Goal: Complete application form

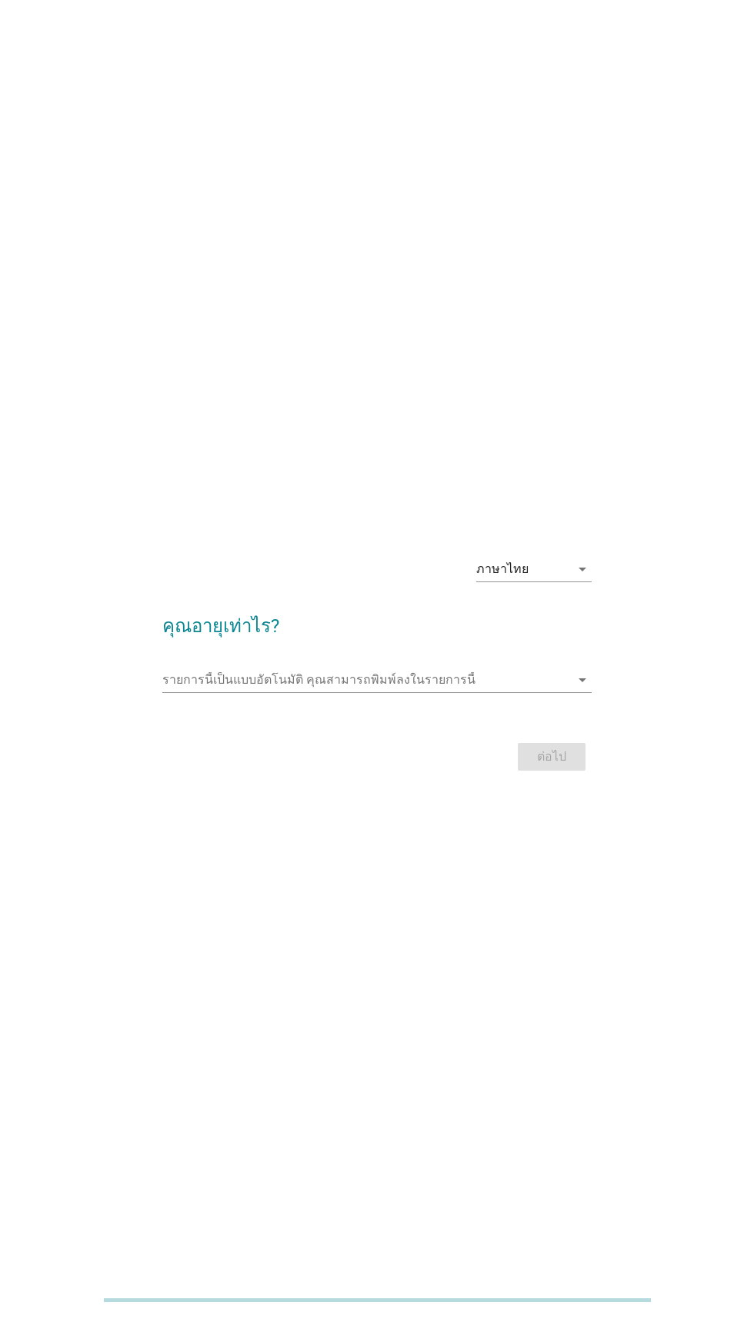
click at [307, 692] on input "รายการนี้เป็นแบบอัตโนมัติ คุณสามารถพิมพ์ลงในรายการนี้" at bounding box center [365, 679] width 407 height 25
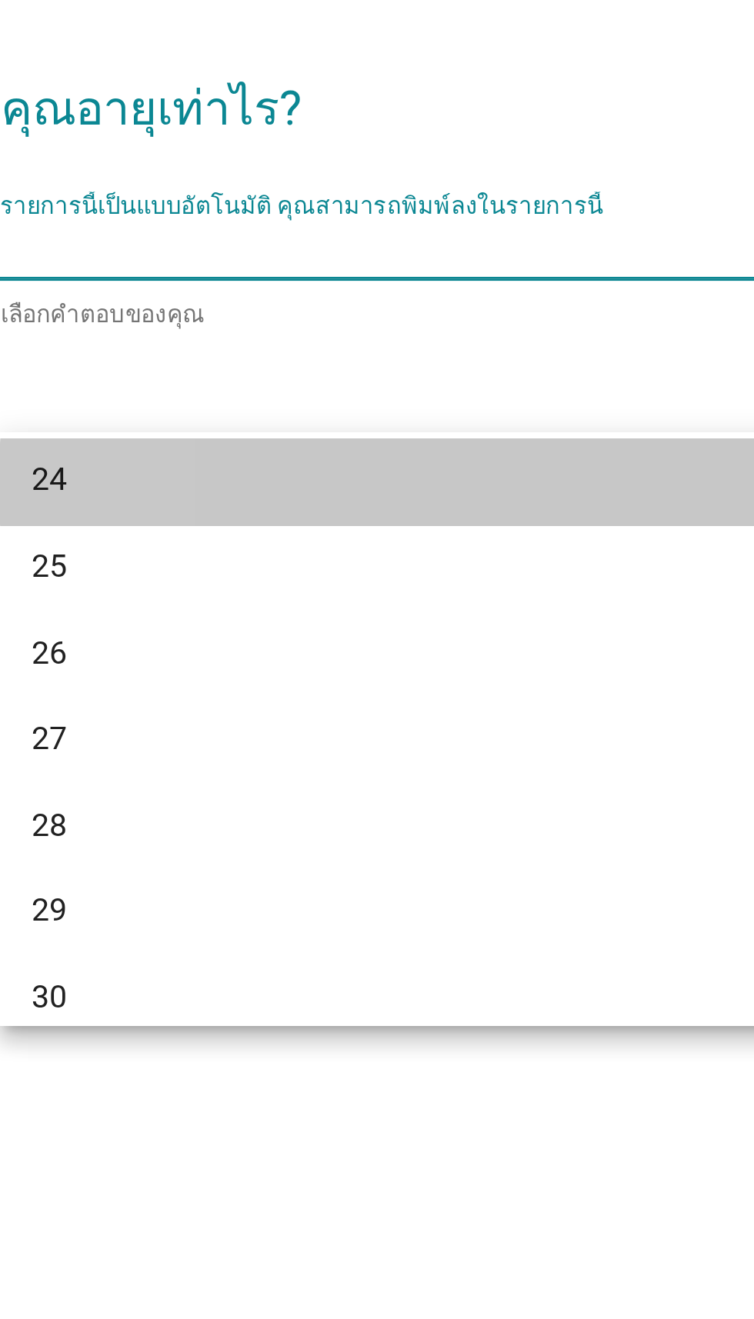
scroll to position [216, 0]
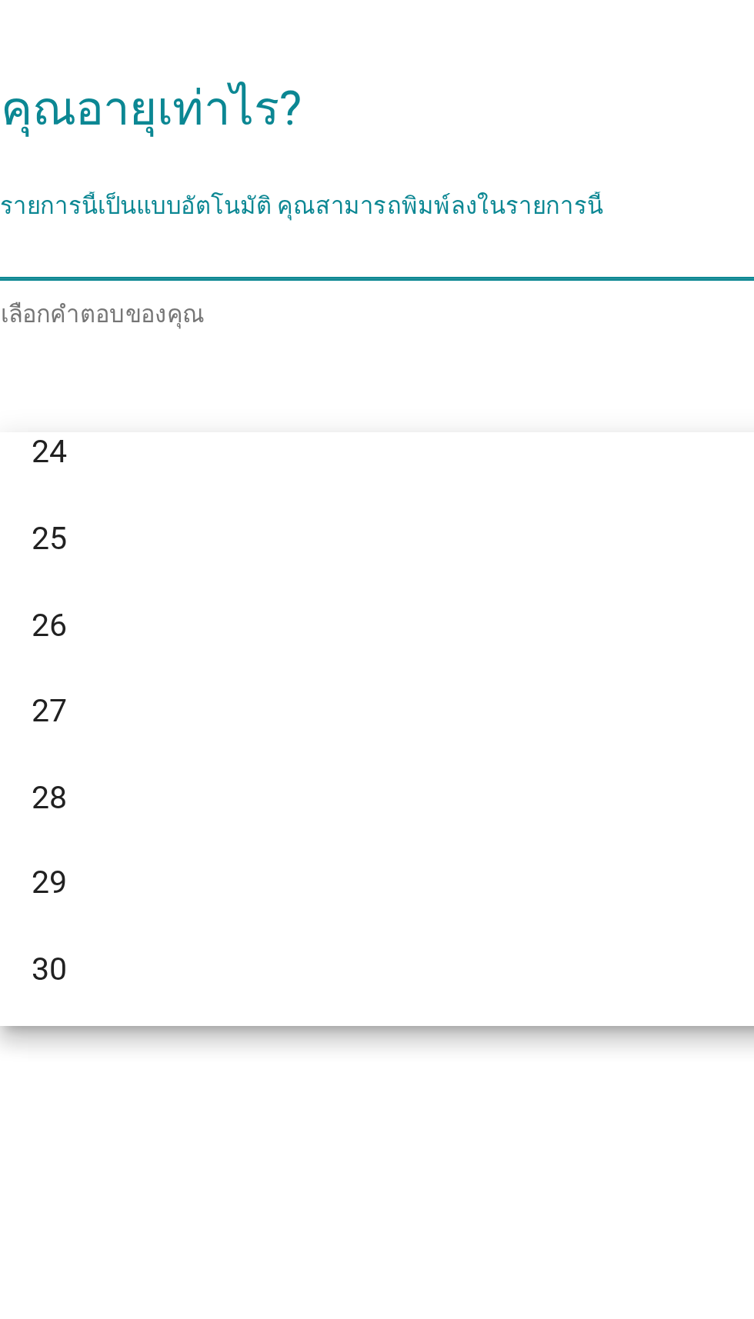
click at [184, 792] on div "25" at bounding box center [360, 790] width 370 height 18
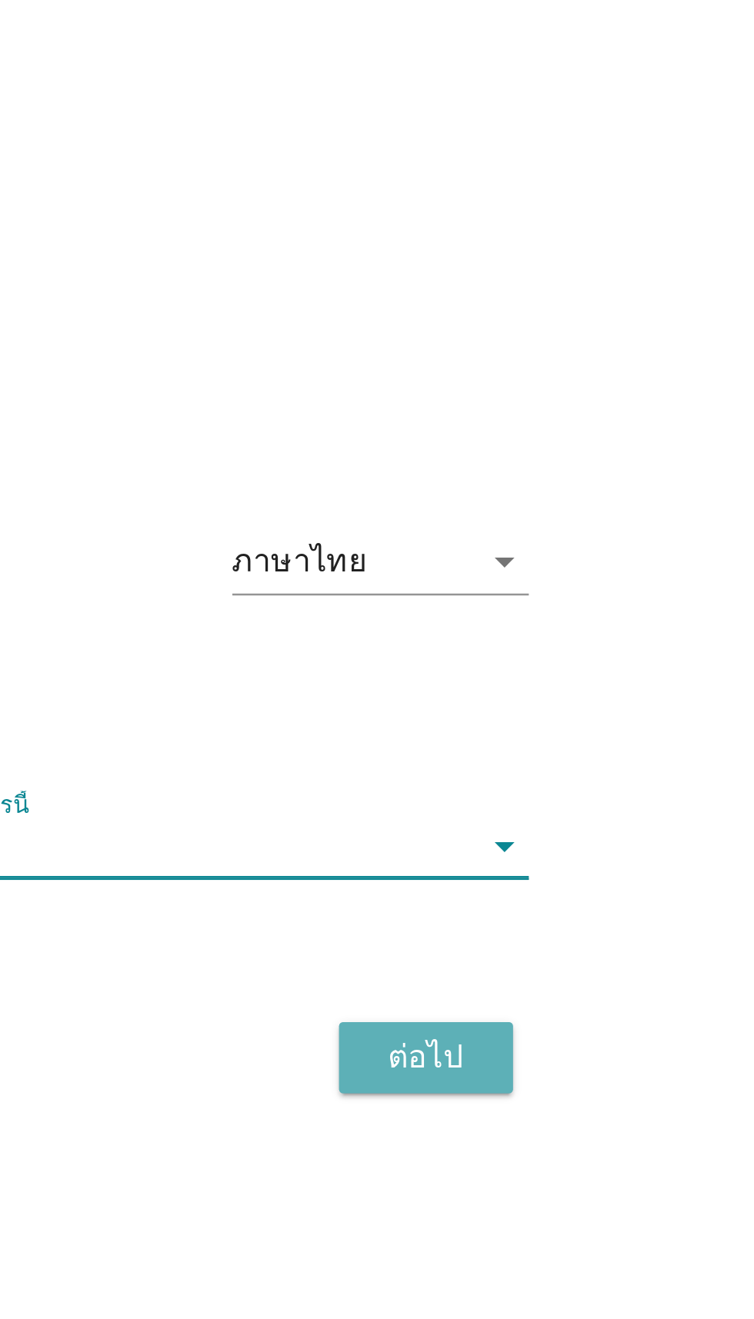
click at [547, 768] on div "ต่อไป" at bounding box center [551, 759] width 43 height 18
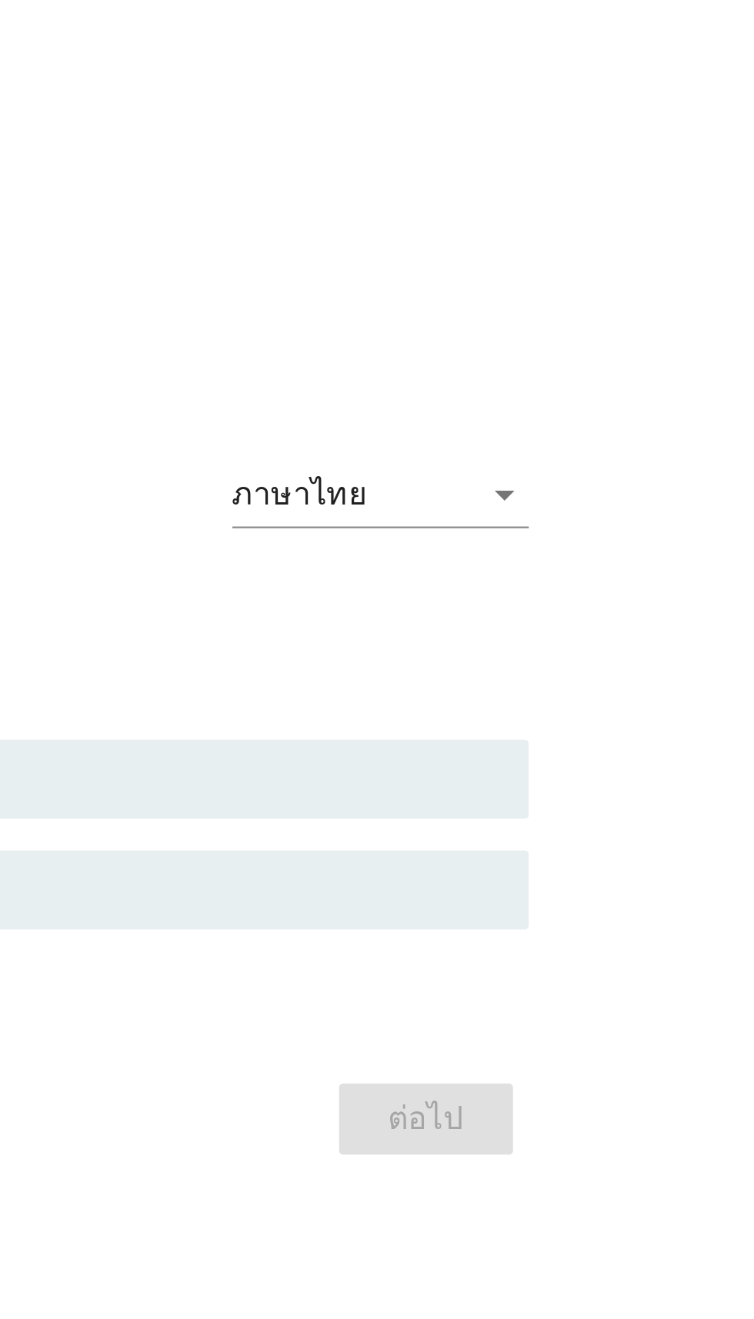
scroll to position [0, 0]
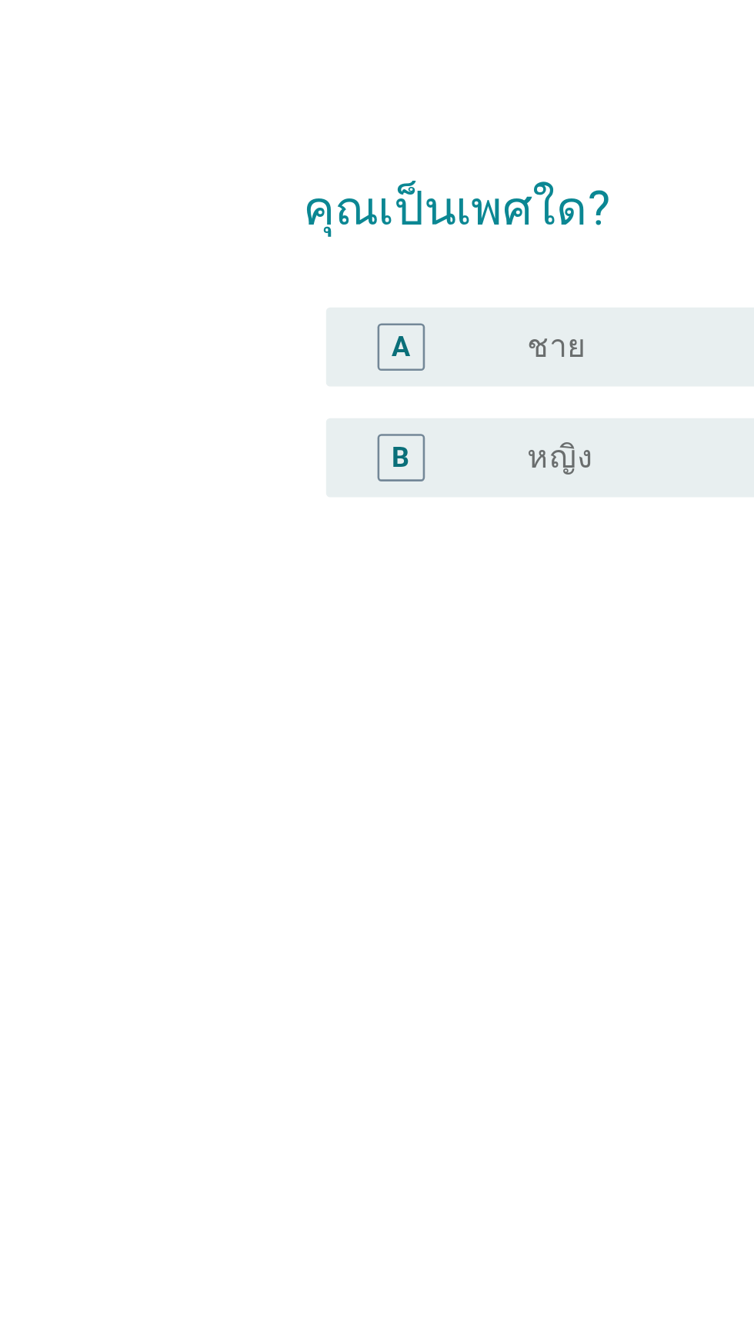
click at [255, 703] on label "หญิง" at bounding box center [262, 694] width 25 height 15
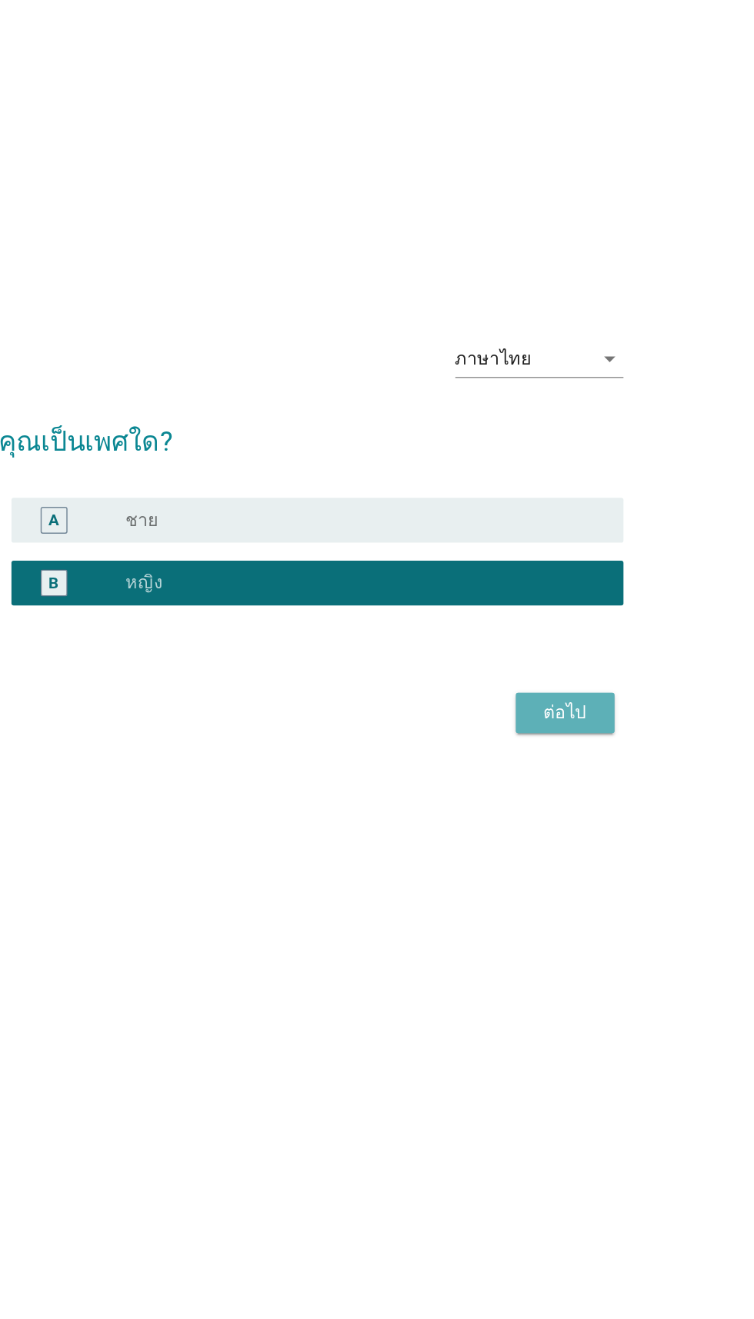
click at [567, 794] on div "ต่อไป" at bounding box center [551, 784] width 43 height 18
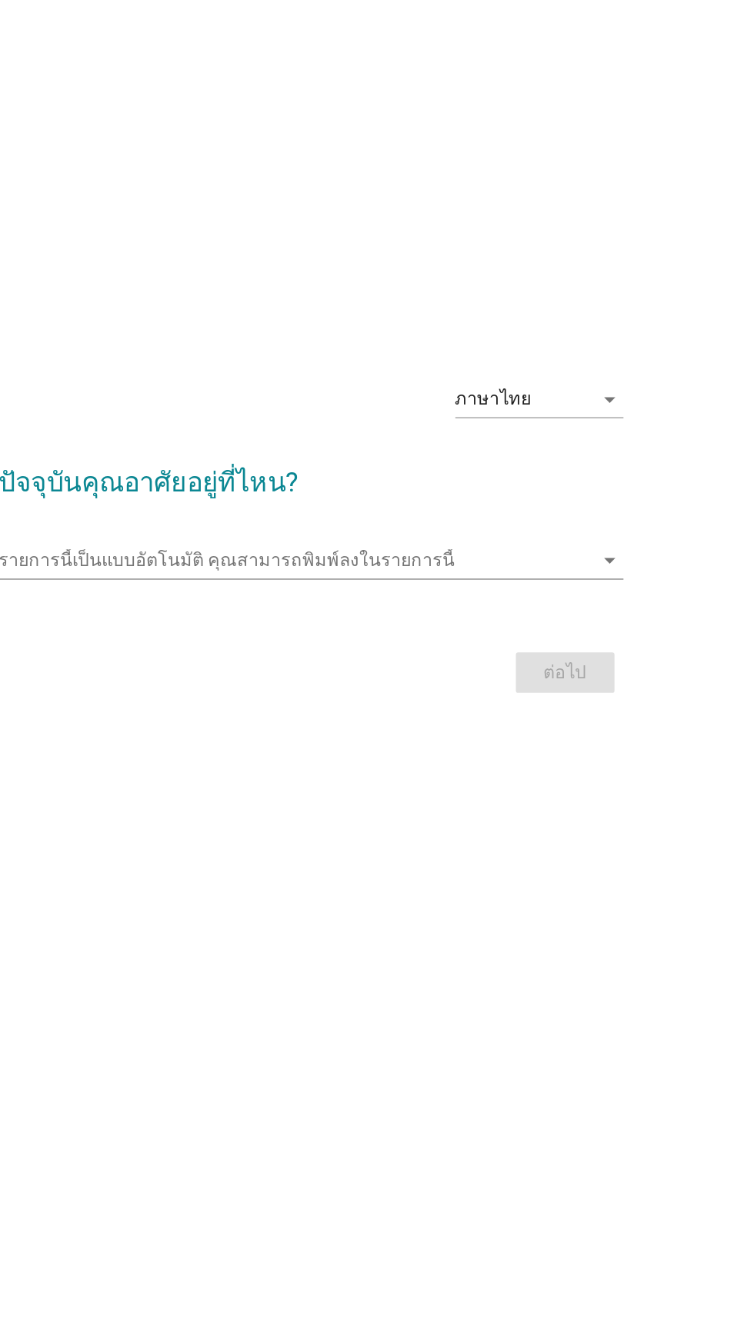
scroll to position [28, 0]
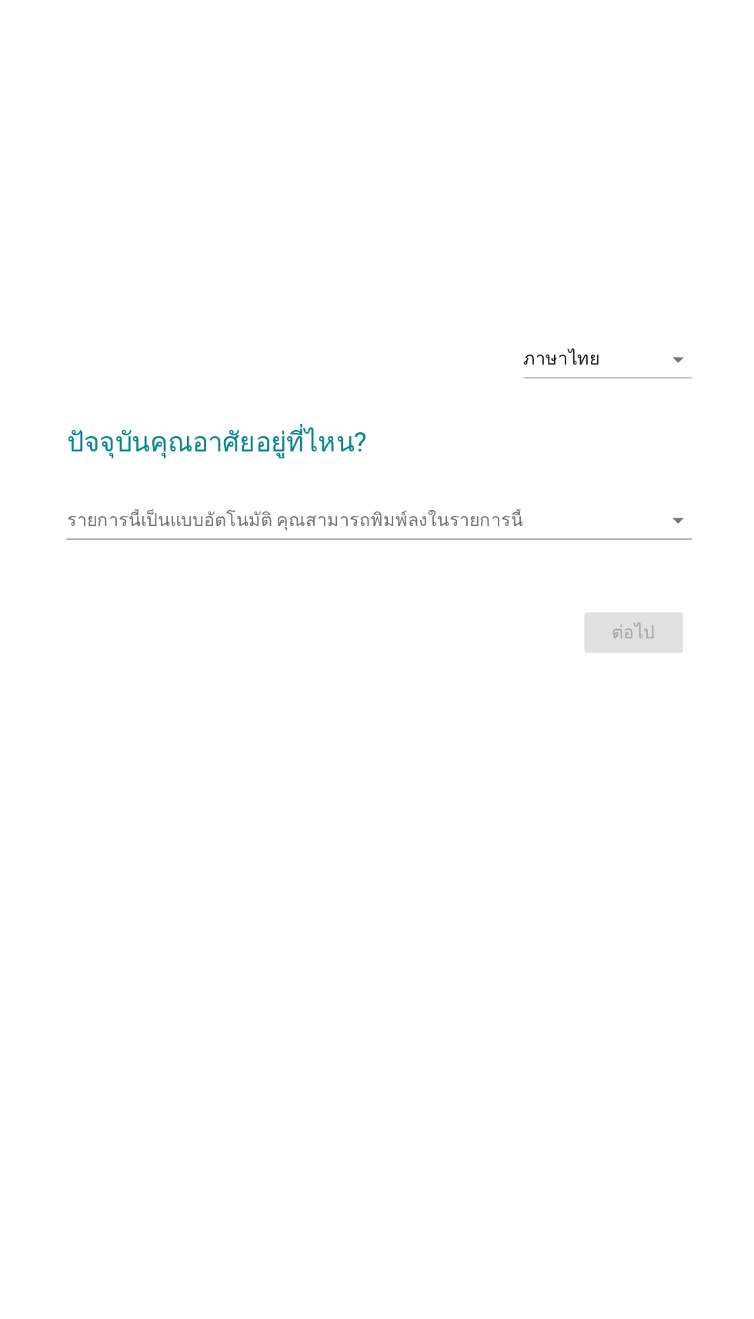
click at [439, 664] on input "รายการนี้เป็นแบบอัตโนมัติ คุณสามารถพิมพ์ลงในรายการนี้" at bounding box center [365, 652] width 407 height 25
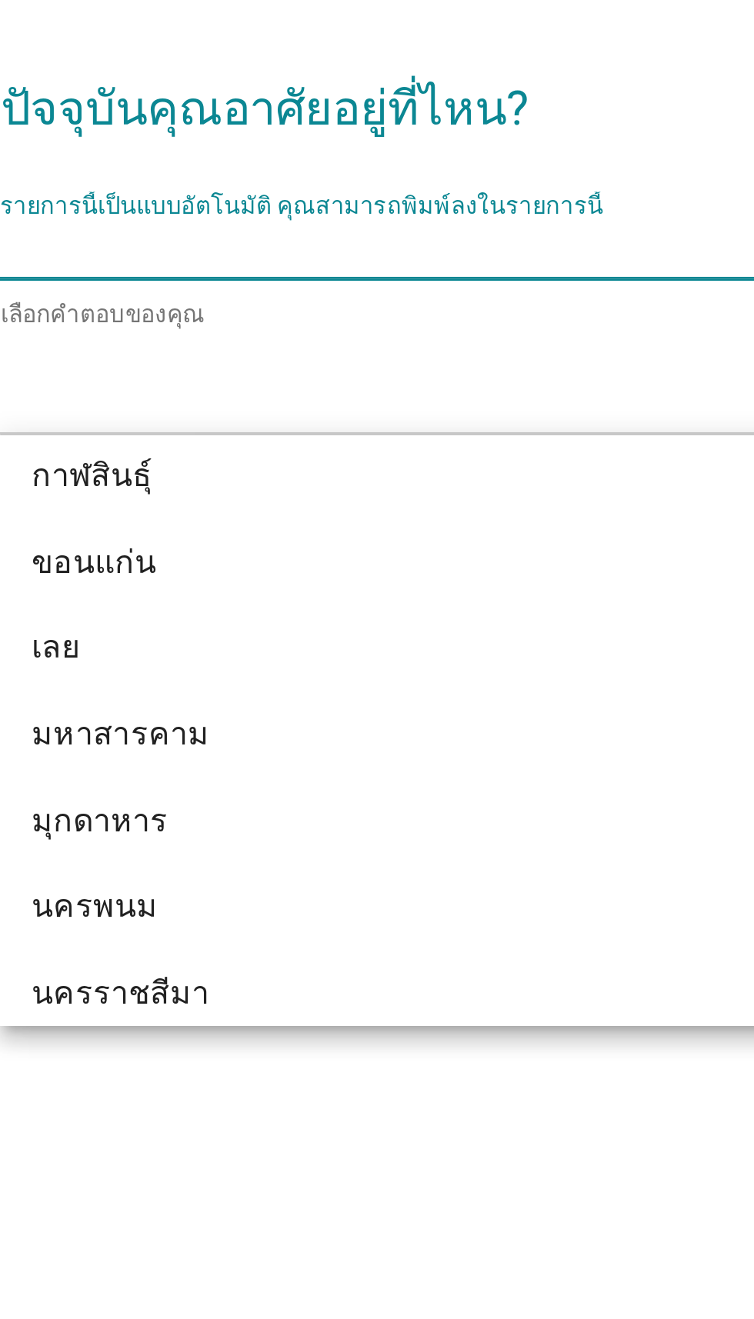
scroll to position [141, 0]
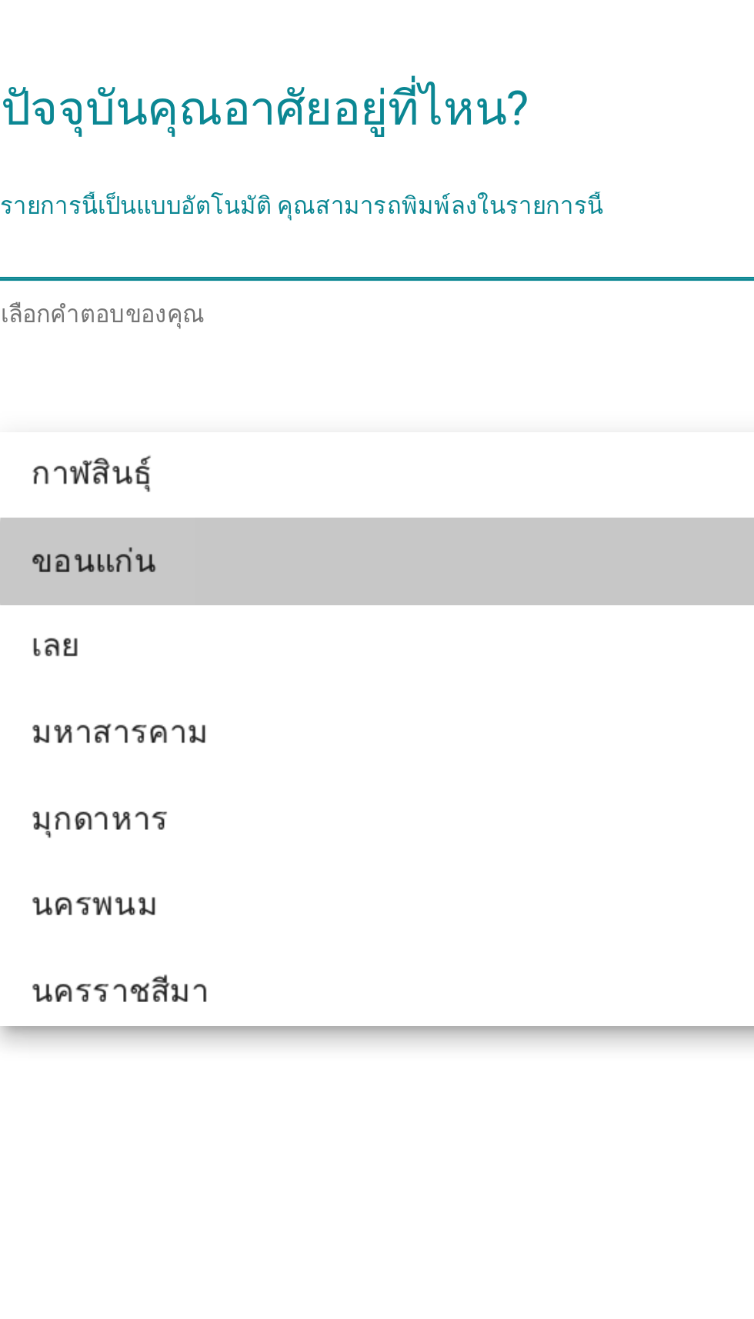
click at [226, 774] on div "ขอนแก่น" at bounding box center [360, 773] width 370 height 18
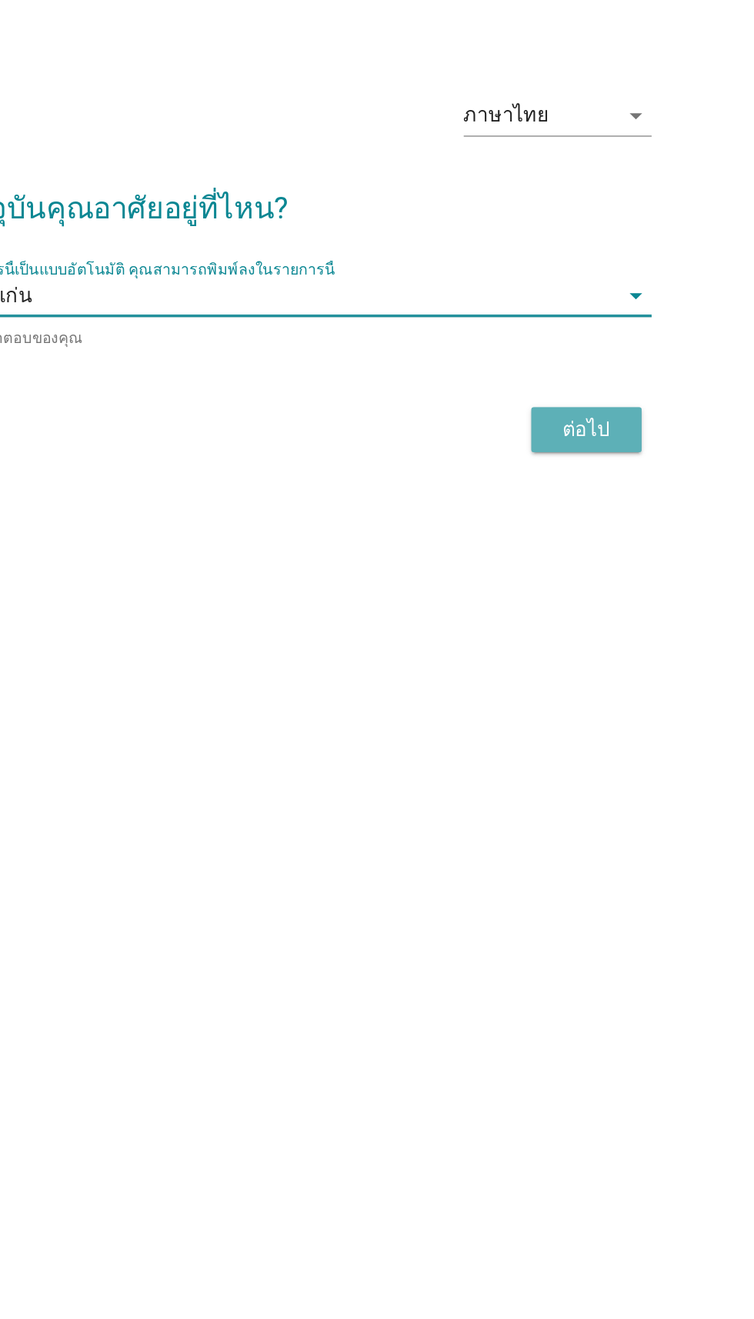
click at [571, 742] on div "ต่อไป" at bounding box center [551, 733] width 43 height 18
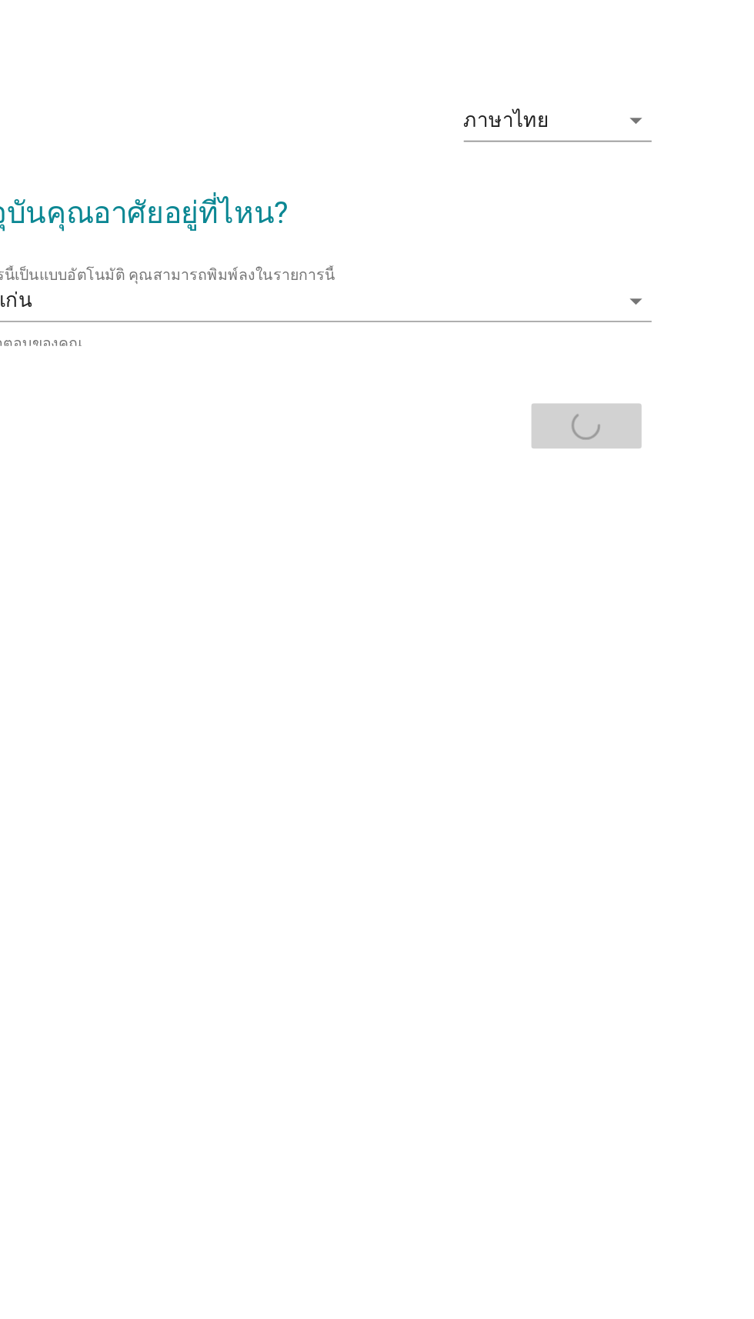
scroll to position [28, 0]
